Goal: Communication & Community: Answer question/provide support

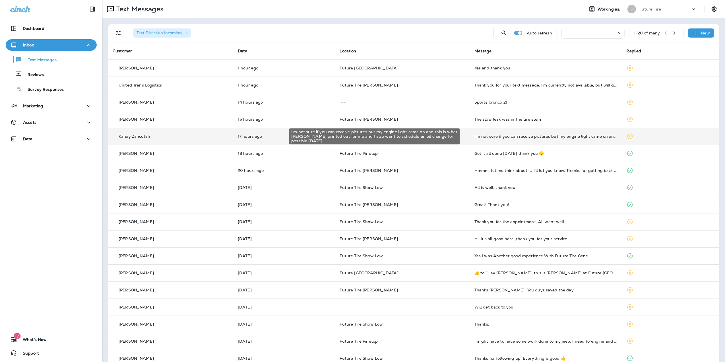
click at [529, 137] on div "I'm not sure if you can receive pictures but my engine light came on and this i…" at bounding box center [545, 136] width 143 height 5
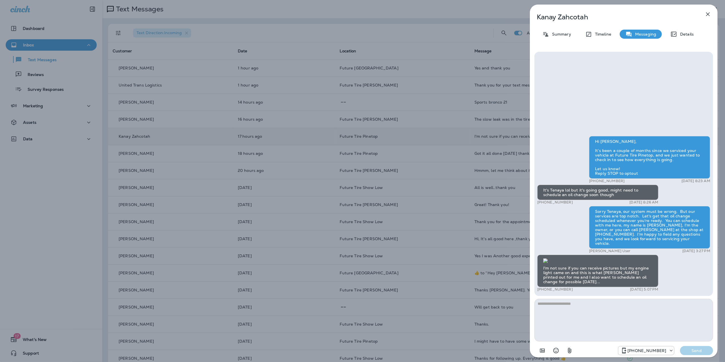
click at [560, 303] on textarea at bounding box center [623, 320] width 179 height 43
type textarea "**********"
click at [690, 349] on p "Send" at bounding box center [697, 350] width 24 height 5
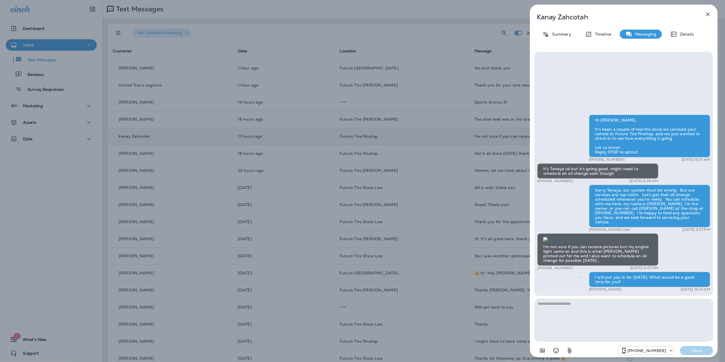
scroll to position [-75, 0]
drag, startPoint x: 596, startPoint y: 18, endPoint x: 538, endPoint y: 16, distance: 58.6
click at [538, 16] on p "Kanay Zahcotah" at bounding box center [614, 17] width 155 height 8
copy p "Kanay Zahcotah"
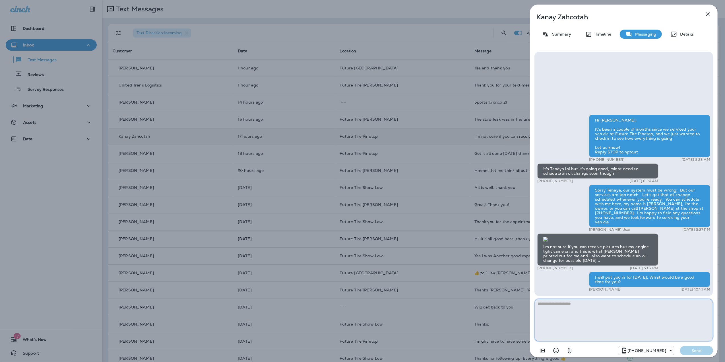
click at [583, 304] on textarea at bounding box center [623, 320] width 179 height 43
type textarea "**********"
click at [693, 350] on p "Send" at bounding box center [697, 350] width 24 height 5
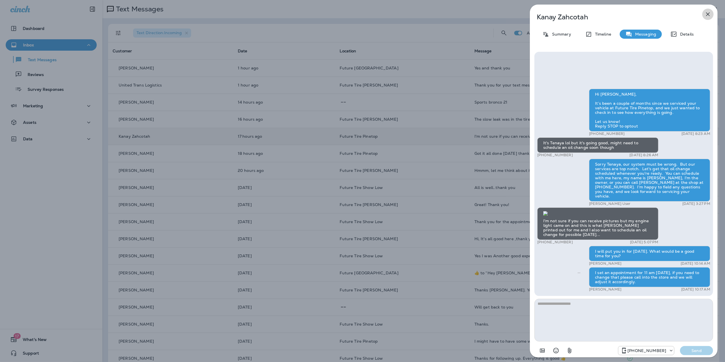
click at [707, 12] on icon "button" at bounding box center [708, 14] width 7 height 7
